Goal: Information Seeking & Learning: Learn about a topic

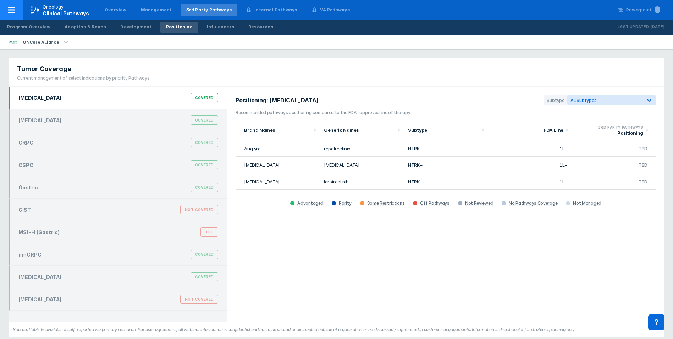
click at [13, 13] on icon at bounding box center [11, 10] width 9 height 9
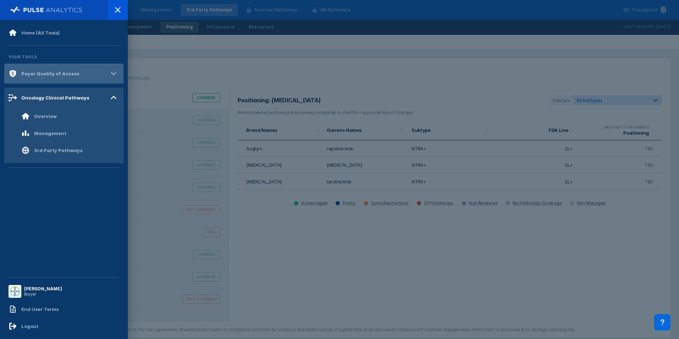
click at [53, 76] on div "Payer Quality of Access" at bounding box center [50, 74] width 58 height 6
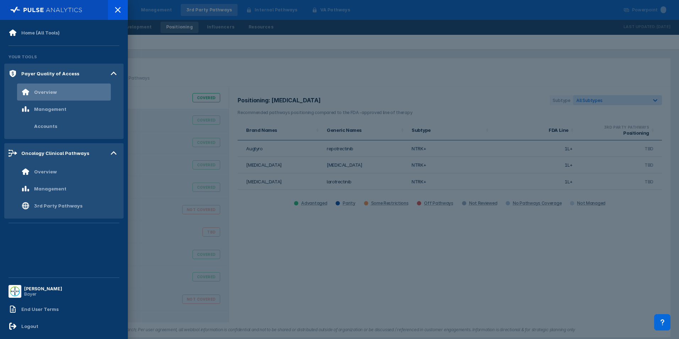
click at [61, 97] on div "Overview" at bounding box center [64, 91] width 94 height 17
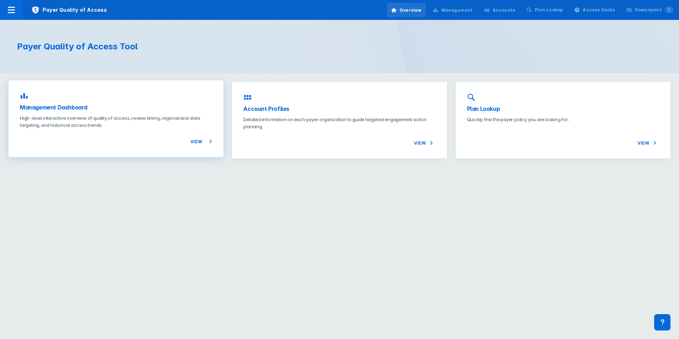
click at [207, 141] on icon at bounding box center [210, 141] width 9 height 9
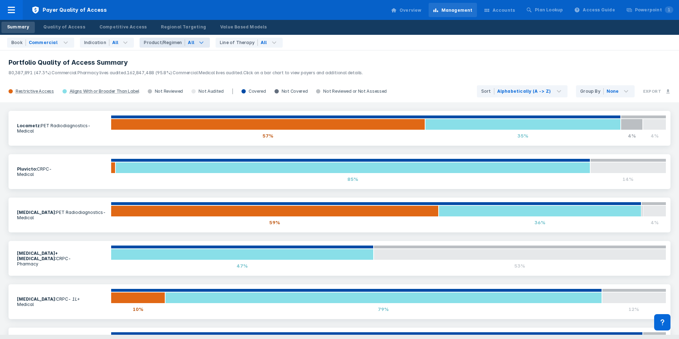
click at [197, 44] on icon at bounding box center [201, 42] width 9 height 9
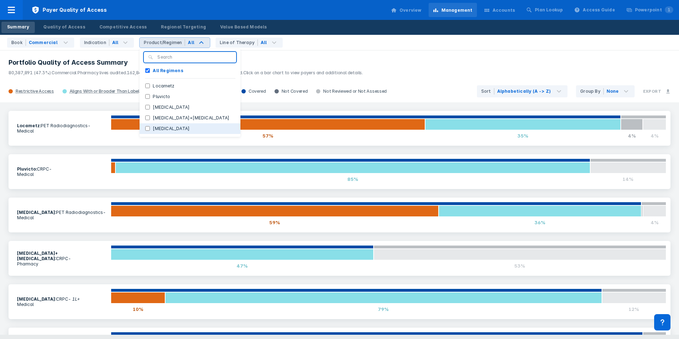
click at [160, 126] on label "Xofigo" at bounding box center [171, 128] width 43 height 6
click at [150, 126] on input "Xofigo" at bounding box center [147, 128] width 5 height 5
checkbox input "true"
checkbox Regimens "false"
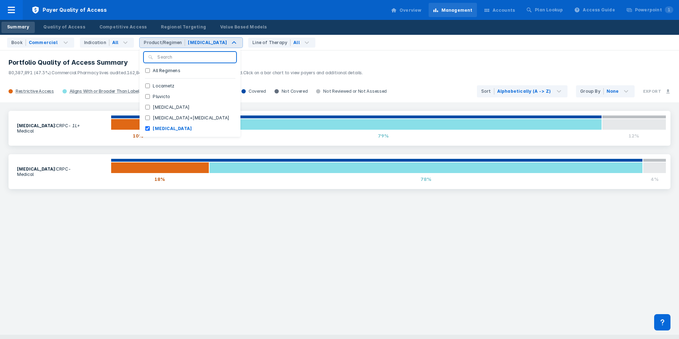
click at [292, 63] on h3 "Portfolio Quality of Access Summary" at bounding box center [340, 62] width 662 height 9
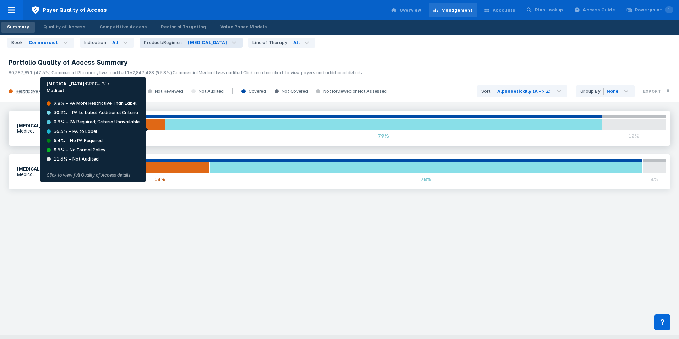
click at [151, 129] on div at bounding box center [138, 124] width 54 height 11
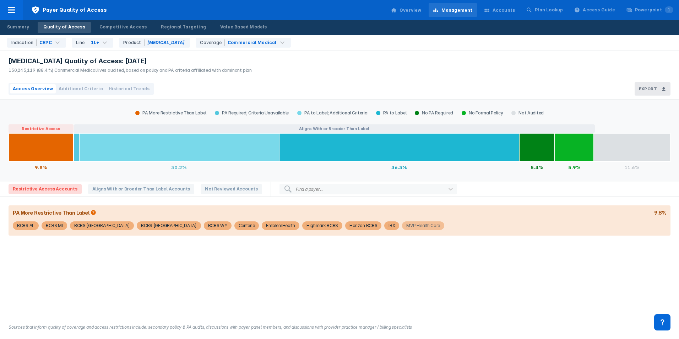
click at [406, 225] on div "MVP Health Care" at bounding box center [423, 225] width 34 height 9
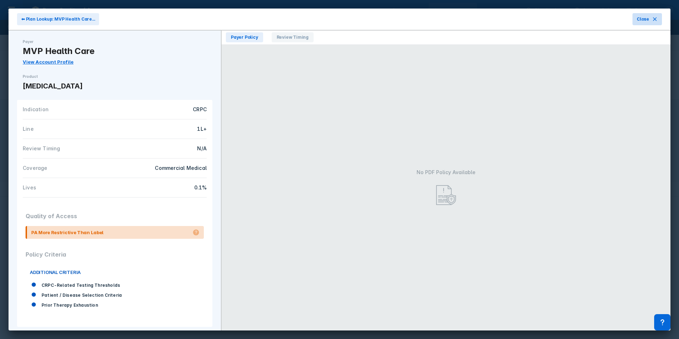
click at [650, 21] on button "Close" at bounding box center [646, 19] width 29 height 12
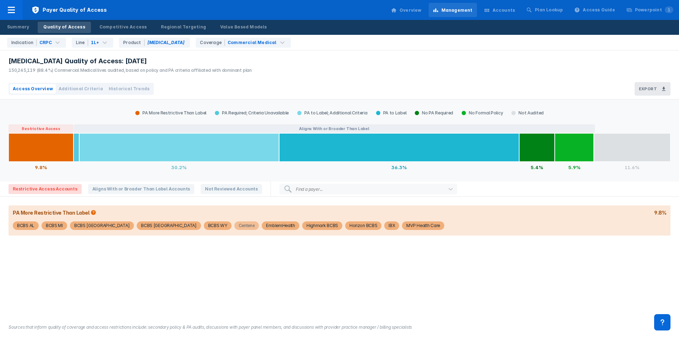
click at [239, 225] on div "Centene" at bounding box center [247, 225] width 16 height 9
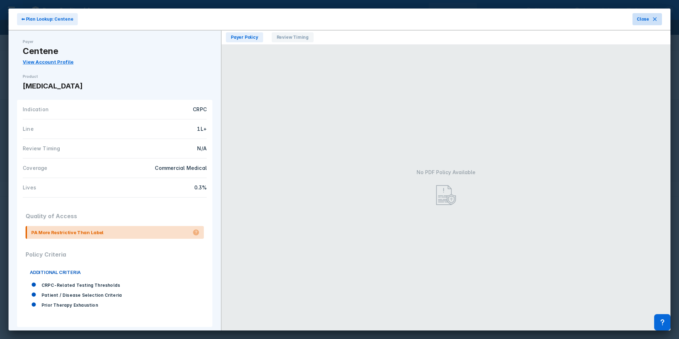
click at [637, 20] on span "Close" at bounding box center [642, 19] width 12 height 6
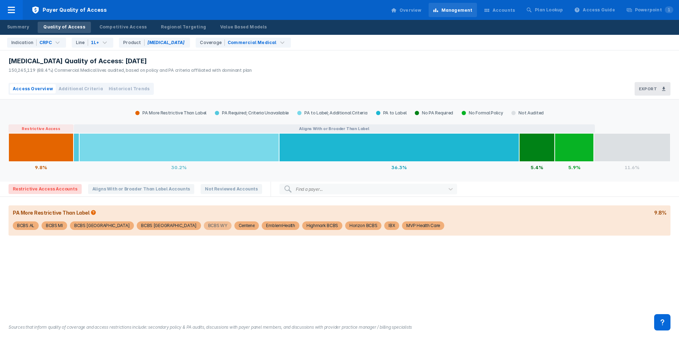
click at [208, 226] on div "BCBS WY" at bounding box center [217, 225] width 19 height 9
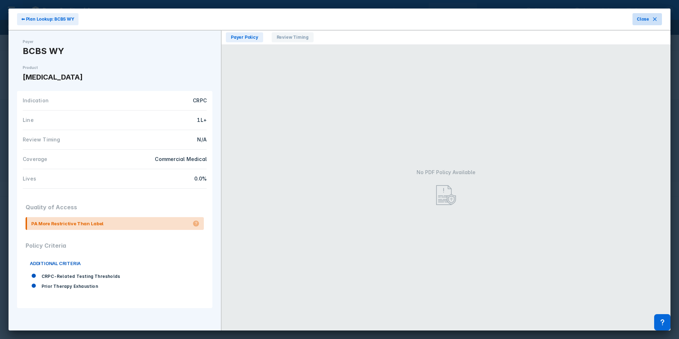
click at [654, 20] on icon at bounding box center [655, 19] width 4 height 4
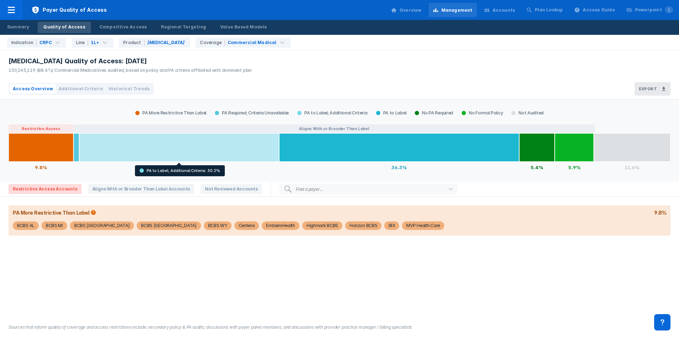
click at [186, 139] on div at bounding box center [178, 147] width 199 height 28
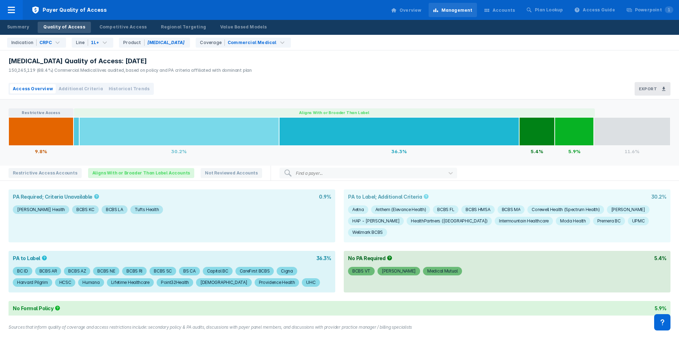
scroll to position [29, 0]
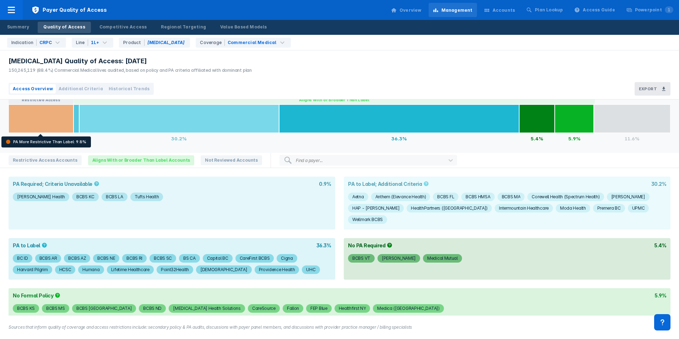
click at [55, 124] on div at bounding box center [41, 118] width 65 height 28
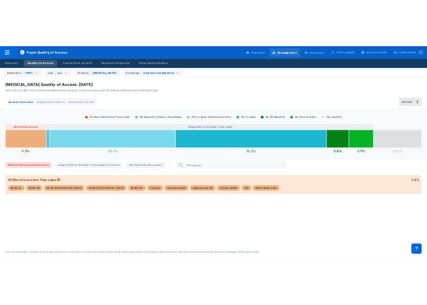
scroll to position [0, 0]
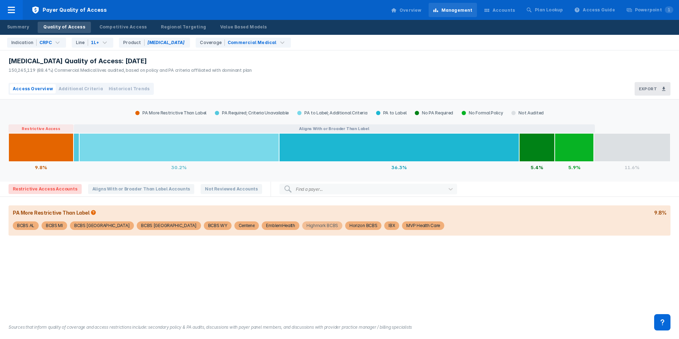
click at [306, 225] on div "Highmark BCBS" at bounding box center [322, 225] width 32 height 9
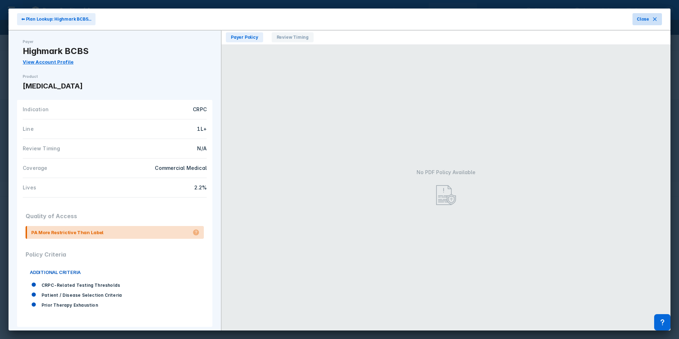
click at [652, 20] on icon at bounding box center [655, 19] width 6 height 6
